Goal: Information Seeking & Learning: Find specific page/section

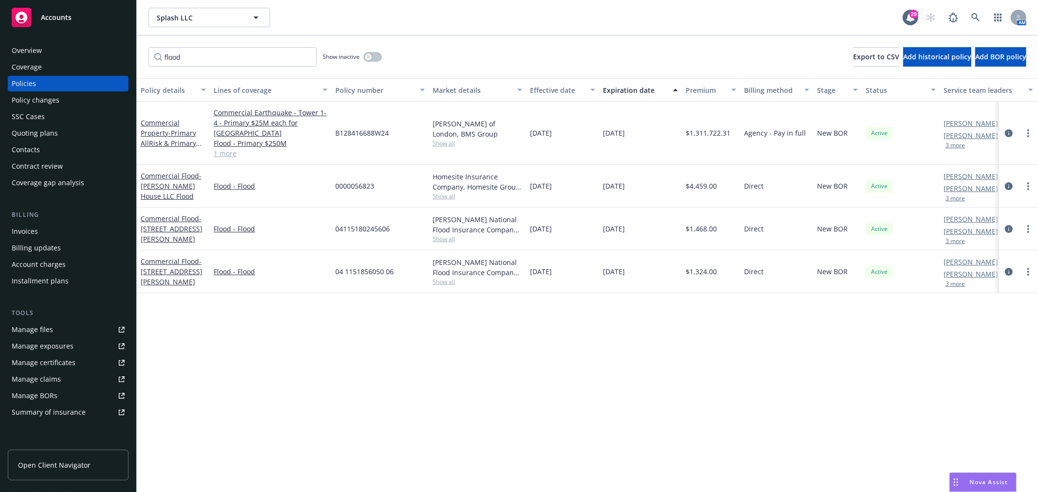
click at [634, 397] on div "Policy details Lines of coverage Policy number Market details Effective date Ex…" at bounding box center [587, 285] width 901 height 414
